Goal: Information Seeking & Learning: Learn about a topic

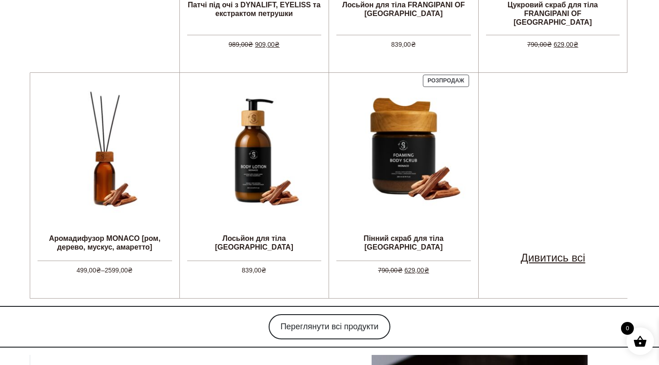
scroll to position [563, 0]
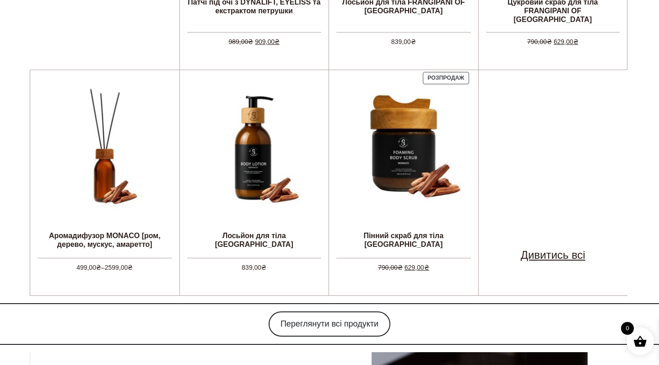
click at [555, 247] on link "Дивитись всі" at bounding box center [553, 255] width 65 height 16
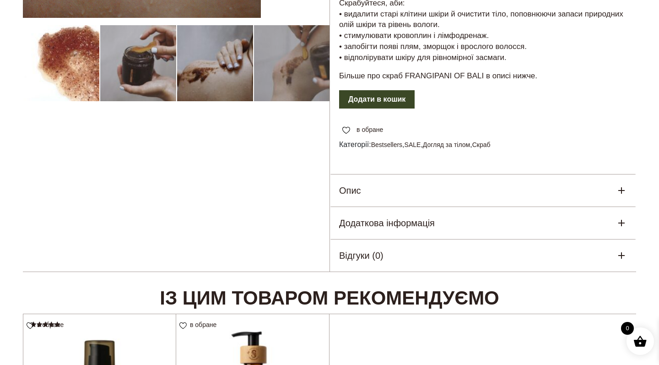
scroll to position [290, 0]
click at [413, 174] on div "Опис" at bounding box center [483, 190] width 306 height 32
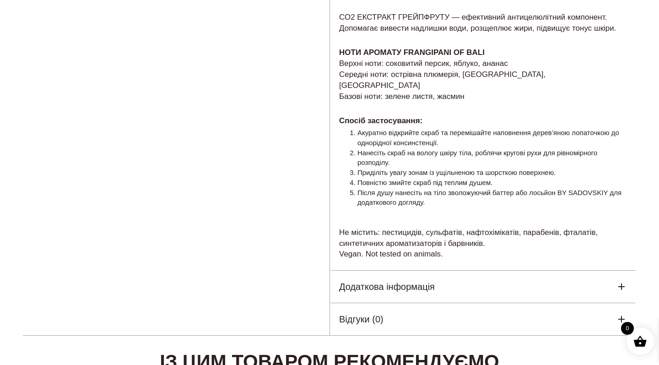
scroll to position [688, 0]
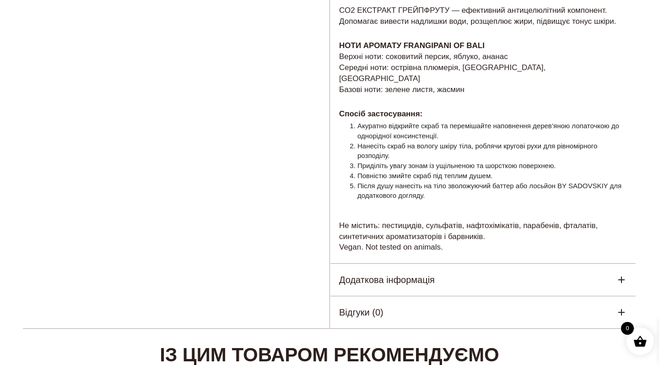
click at [395, 273] on h5 "Додаткова інформація" at bounding box center [387, 280] width 96 height 14
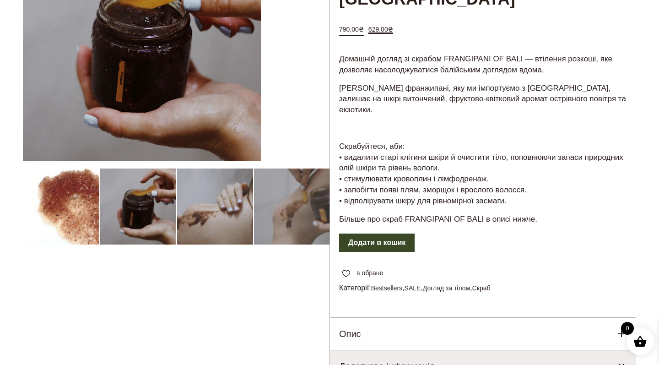
scroll to position [147, 0]
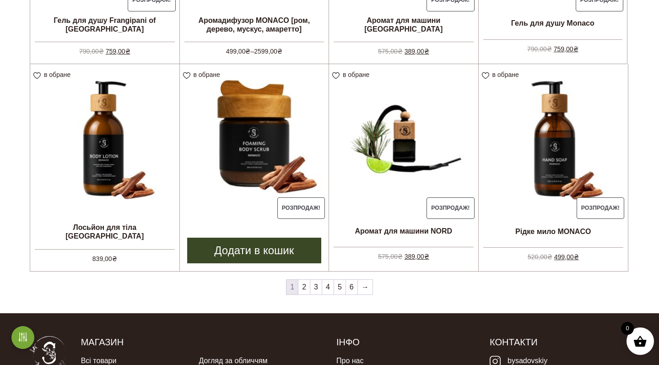
scroll to position [718, 0]
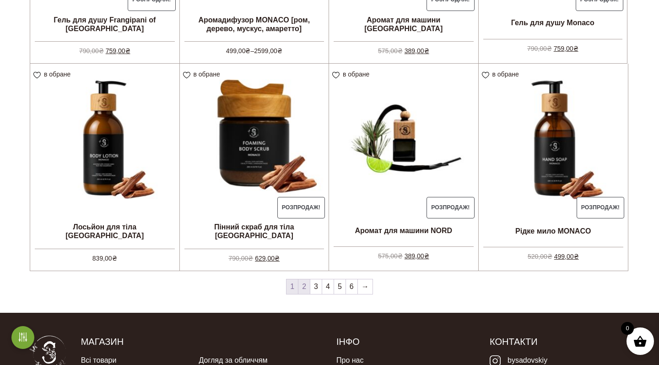
click at [310, 287] on link "2" at bounding box center [303, 286] width 11 height 15
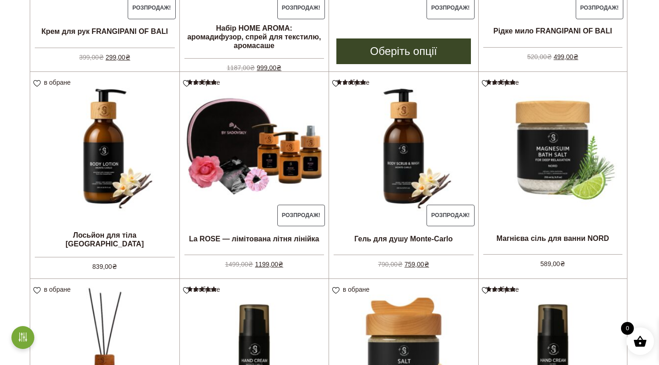
scroll to position [298, 0]
